Goal: Task Accomplishment & Management: Complete application form

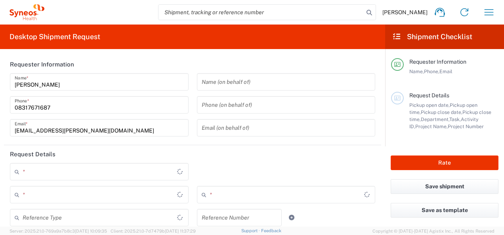
type input "Telangana"
type input "India"
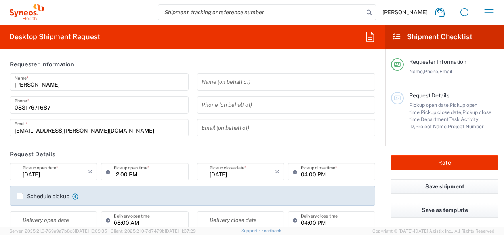
type input "Syneos Health India Private Limited"
type input "4010"
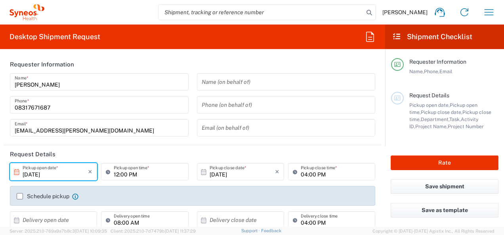
click at [71, 172] on input "10/15/2025" at bounding box center [55, 172] width 65 height 14
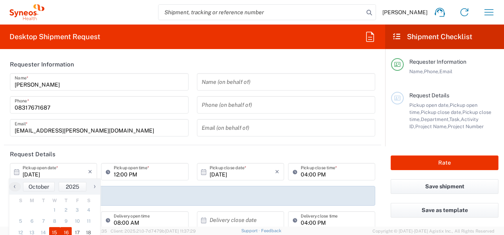
click at [67, 235] on span "16" at bounding box center [65, 233] width 11 height 11
type input "10/16/2025"
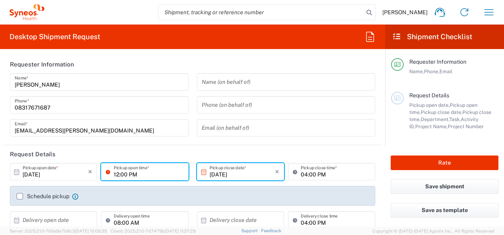
click at [118, 172] on input "12:00 PM" at bounding box center [149, 172] width 70 height 14
click at [132, 173] on input "10:00 PM" at bounding box center [149, 172] width 70 height 14
type input "10:00 AM"
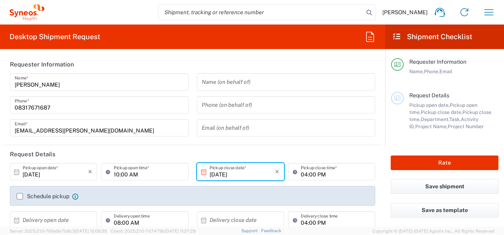
click at [236, 168] on input "10/16/2025" at bounding box center [242, 172] width 65 height 14
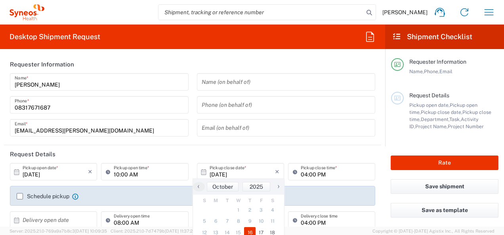
click at [249, 231] on span "16" at bounding box center [249, 233] width 11 height 11
click at [286, 150] on header "Request Details" at bounding box center [192, 154] width 377 height 18
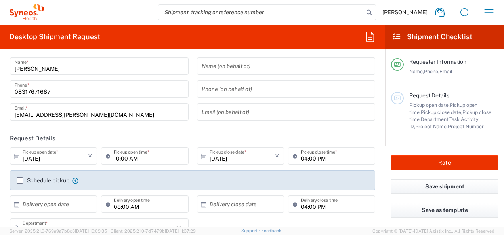
scroll to position [32, 0]
